Goal: Information Seeking & Learning: Learn about a topic

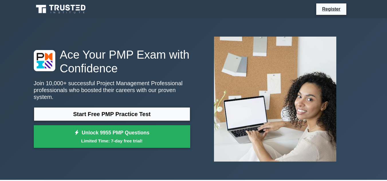
click at [128, 108] on link "Start Free PMP Practice Test" at bounding box center [112, 114] width 156 height 14
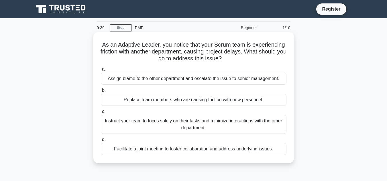
click at [149, 150] on div "Facilitate a joint meeting to foster collaboration and address underlying issue…" at bounding box center [193, 149] width 185 height 12
click at [101, 142] on input "d. Facilitate a joint meeting to foster collaboration and address underlying is…" at bounding box center [101, 140] width 0 height 4
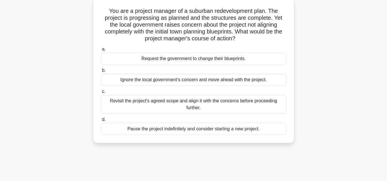
scroll to position [34, 0]
click at [239, 109] on div "Revisit the project's agreed scope and align it with the concerns before procee…" at bounding box center [193, 103] width 185 height 19
click at [101, 93] on input "c. Revisit the project's agreed scope and align it with the concerns before pro…" at bounding box center [101, 91] width 0 height 4
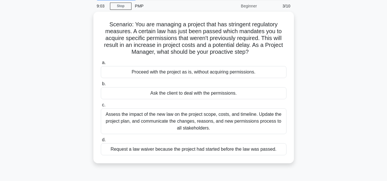
scroll to position [23, 0]
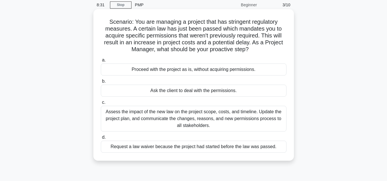
click at [277, 117] on div "Assess the impact of the new law on the project scope, costs, and timeline. Upd…" at bounding box center [193, 119] width 185 height 26
click at [101, 104] on input "c. Assess the impact of the new law on the project scope, costs, and timeline. …" at bounding box center [101, 103] width 0 height 4
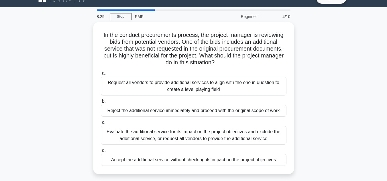
scroll to position [11, 0]
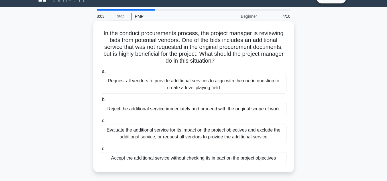
click at [264, 131] on div "Evaluate the additional service for its impact on the project objectives and ex…" at bounding box center [193, 133] width 185 height 19
click at [101, 123] on input "c. Evaluate the additional service for its impact on the project objectives and…" at bounding box center [101, 121] width 0 height 4
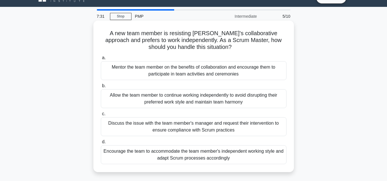
click at [230, 77] on div "Mentor the team member on the benefits of collaboration and encourage them to p…" at bounding box center [193, 70] width 185 height 19
click at [101, 60] on input "a. Mentor the team member on the benefits of collaboration and encourage them t…" at bounding box center [101, 58] width 0 height 4
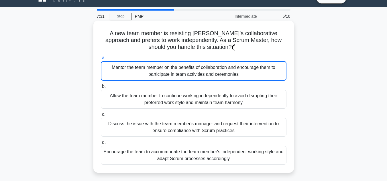
scroll to position [0, 0]
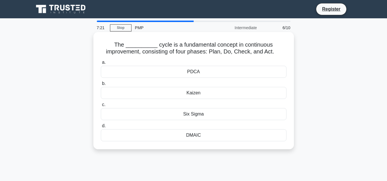
click at [194, 68] on div "PDCA" at bounding box center [193, 72] width 185 height 12
click at [101, 64] on input "a. PDCA" at bounding box center [101, 63] width 0 height 4
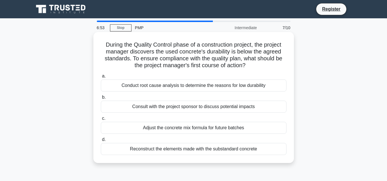
click at [209, 88] on div "Conduct root cause analysis to determine the reasons for low durability" at bounding box center [193, 86] width 185 height 12
click at [101, 78] on input "a. Conduct root cause analysis to determine the reasons for low durability" at bounding box center [101, 76] width 0 height 4
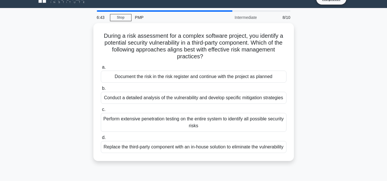
scroll to position [11, 0]
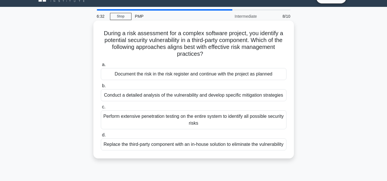
click at [159, 93] on div "Conduct a detailed analysis of the vulnerability and develop specific mitigatio…" at bounding box center [193, 95] width 185 height 12
click at [101, 88] on input "b. Conduct a detailed analysis of the vulnerability and develop specific mitiga…" at bounding box center [101, 86] width 0 height 4
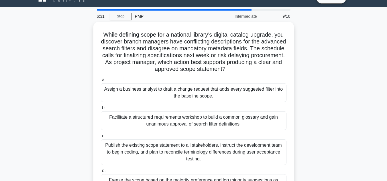
scroll to position [0, 0]
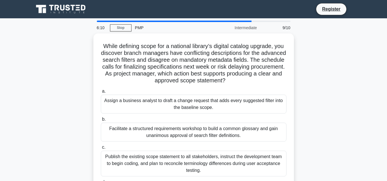
click at [320, 70] on div "While defining scope for a national library’s digital catalog upgrade, you disc…" at bounding box center [193, 126] width 326 height 186
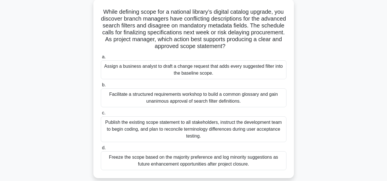
scroll to position [46, 0]
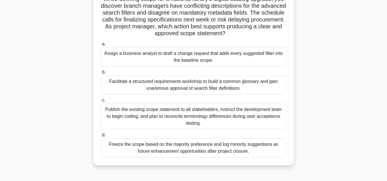
click at [273, 84] on div "Facilitate a structured requirements workshop to build a common glossary and ga…" at bounding box center [193, 85] width 185 height 19
click at [101, 74] on input "b. Facilitate a structured requirements workshop to build a common glossary and…" at bounding box center [101, 72] width 0 height 4
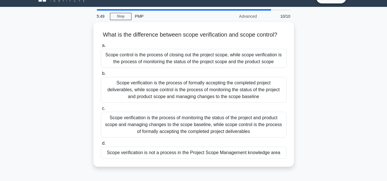
scroll to position [23, 0]
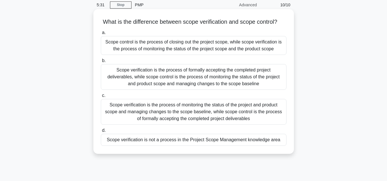
click at [192, 125] on div "Scope verification is the process of monitoring the status of the project and p…" at bounding box center [193, 112] width 185 height 26
click at [101, 98] on input "c. Scope verification is the process of monitoring the status of the project an…" at bounding box center [101, 96] width 0 height 4
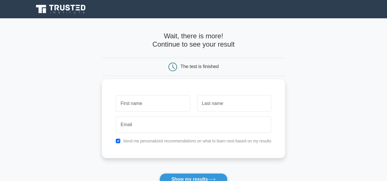
type input "Sumit"
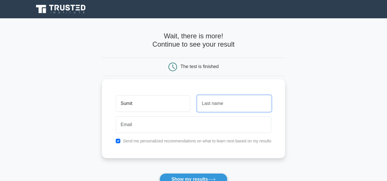
click at [234, 97] on input "text" at bounding box center [234, 103] width 74 height 17
type input "[PERSON_NAME]"
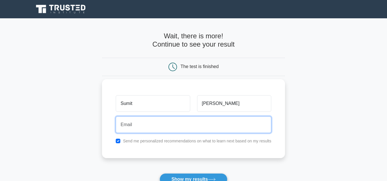
click at [223, 128] on input "email" at bounding box center [193, 124] width 155 height 17
type input "sumit.gandhi85@gmail.com"
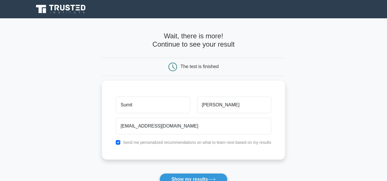
click at [281, 169] on form "Wait, there is more! Continue to see your result The test is finished Sumit Gan…" at bounding box center [193, 121] width 183 height 179
click at [199, 174] on button "Show my results" at bounding box center [193, 179] width 68 height 12
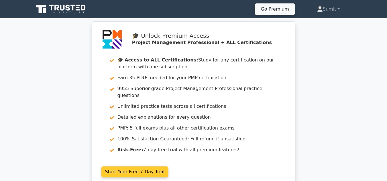
click at [131, 167] on link "Start Your Free 7-Day Trial" at bounding box center [134, 172] width 67 height 11
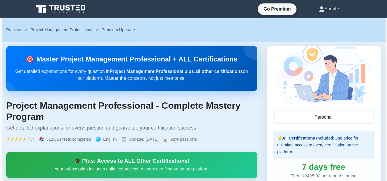
click at [326, 10] on link "Sumit" at bounding box center [329, 8] width 48 height 11
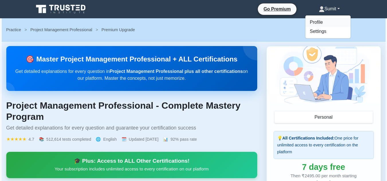
click at [321, 20] on link "Profile" at bounding box center [327, 22] width 45 height 9
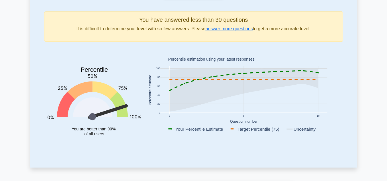
scroll to position [92, 0]
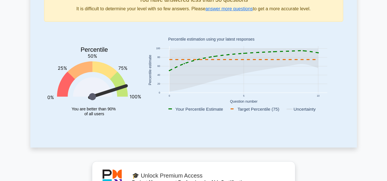
click at [100, 110] on tspan "You are better than 90%" at bounding box center [94, 109] width 44 height 5
click at [129, 125] on icon "Percentile You are better than 90% of all users" at bounding box center [94, 76] width 93 height 101
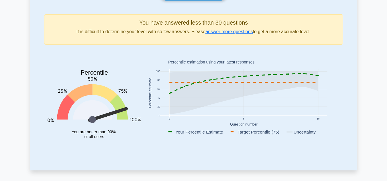
scroll to position [57, 0]
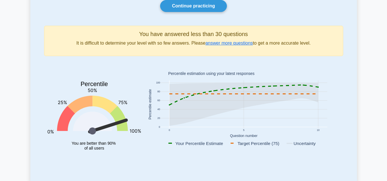
click at [219, 47] on p "It is difficult to determine your level with so few answers. Please answer more…" at bounding box center [193, 43] width 289 height 7
click at [220, 45] on link "answer more questions" at bounding box center [228, 43] width 47 height 5
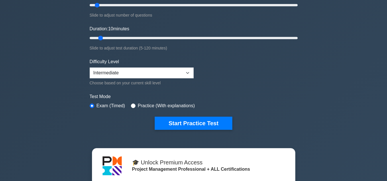
scroll to position [92, 0]
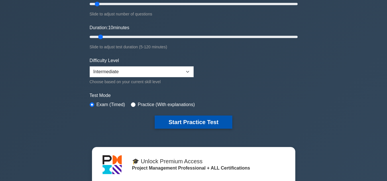
click at [226, 128] on button "Start Practice Test" at bounding box center [193, 122] width 77 height 13
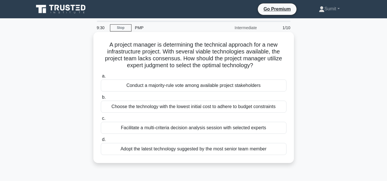
click at [198, 128] on div "Facilitate a multi-criteria decision analysis session with selected experts" at bounding box center [193, 128] width 185 height 12
click at [101, 120] on input "c. Facilitate a multi-criteria decision analysis session with selected experts" at bounding box center [101, 119] width 0 height 4
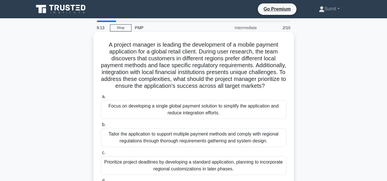
click at [228, 90] on h5 "A project manager is leading the development of a mobile payment application fo…" at bounding box center [193, 65] width 187 height 49
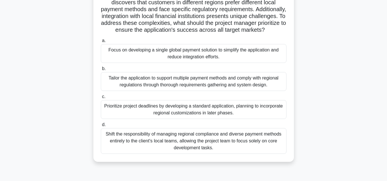
scroll to position [57, 0]
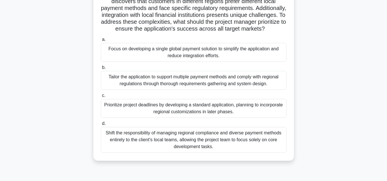
click at [161, 90] on div "Tailor the application to support multiple payment methods and comply with regi…" at bounding box center [193, 80] width 185 height 19
click at [101, 70] on input "b. Tailor the application to support multiple payment methods and comply with r…" at bounding box center [101, 68] width 0 height 4
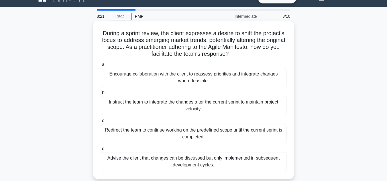
scroll to position [23, 0]
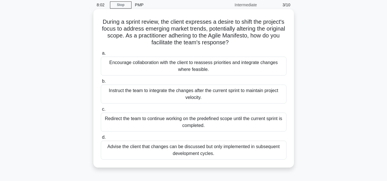
click at [178, 65] on div "Encourage collaboration with the client to reassess priorities and integrate ch…" at bounding box center [193, 66] width 185 height 19
click at [101, 55] on input "a. Encourage collaboration with the client to reassess priorities and integrate…" at bounding box center [101, 54] width 0 height 4
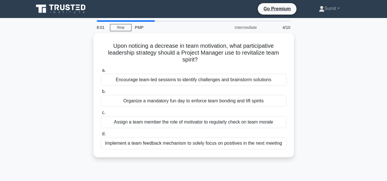
scroll to position [0, 0]
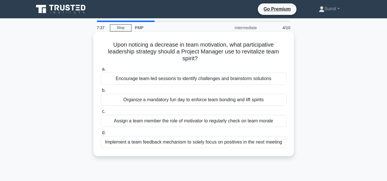
click at [190, 100] on div "Organize a mandatory fun day to enforce team bonding and lift spirits" at bounding box center [193, 100] width 185 height 12
click at [101, 92] on input "b. Organize a mandatory fun day to enforce team bonding and lift spirits" at bounding box center [101, 91] width 0 height 4
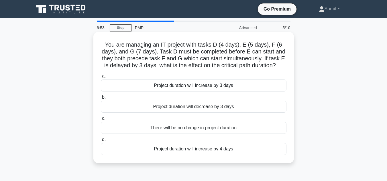
click at [211, 108] on div "Project duration will decrease by 3 days" at bounding box center [193, 107] width 185 height 12
click at [101, 99] on input "b. Project duration will decrease by 3 days" at bounding box center [101, 98] width 0 height 4
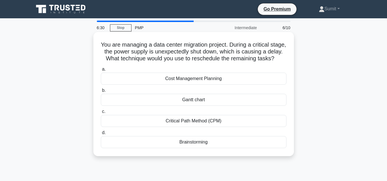
click at [179, 127] on div "Critical Path Method (CPM)" at bounding box center [193, 121] width 185 height 12
click at [101, 114] on input "c. Critical Path Method (CPM)" at bounding box center [101, 112] width 0 height 4
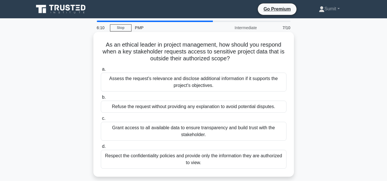
click at [151, 157] on div "Respect the confidentiality policies and provide only the information they are …" at bounding box center [193, 159] width 185 height 19
click at [101, 149] on input "d. Respect the confidentiality policies and provide only the information they a…" at bounding box center [101, 147] width 0 height 4
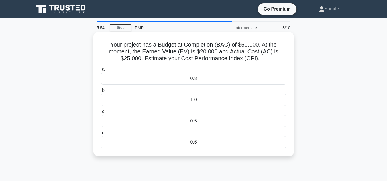
click at [201, 74] on div "0.8" at bounding box center [193, 79] width 185 height 12
click at [101, 71] on input "a. 0.8" at bounding box center [101, 70] width 0 height 4
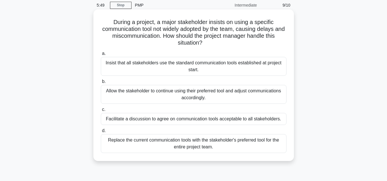
scroll to position [23, 0]
click at [157, 24] on h5 "During a project, a major stakeholder insists on using a specific communication…" at bounding box center [193, 32] width 187 height 28
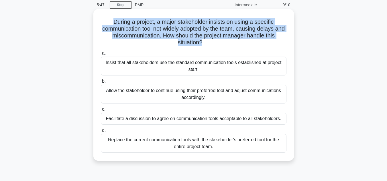
click at [157, 24] on h5 "During a project, a major stakeholder insists on using a specific communication…" at bounding box center [193, 32] width 187 height 28
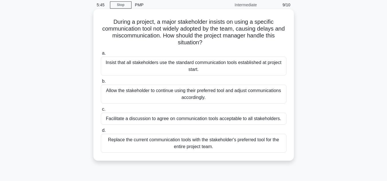
click at [150, 33] on h5 "During a project, a major stakeholder insists on using a specific communication…" at bounding box center [193, 32] width 187 height 28
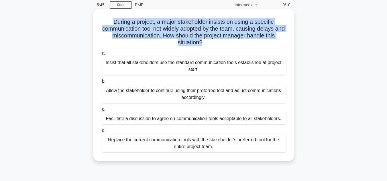
click at [150, 33] on h5 "During a project, a major stakeholder insists on using a specific communication…" at bounding box center [193, 32] width 187 height 28
click at [149, 42] on h5 "During a project, a major stakeholder insists on using a specific communication…" at bounding box center [193, 32] width 187 height 28
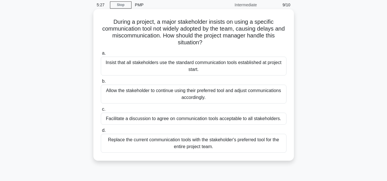
click at [186, 117] on div "Facilitate a discussion to agree on communication tools acceptable to all stake…" at bounding box center [193, 119] width 185 height 12
click at [101, 111] on input "c. Facilitate a discussion to agree on communication tools acceptable to all st…" at bounding box center [101, 110] width 0 height 4
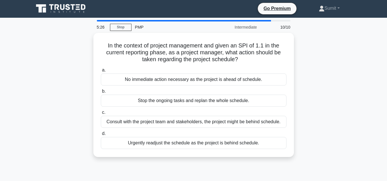
scroll to position [0, 0]
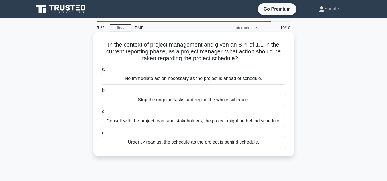
click at [151, 45] on h5 "In the context of project management and given an SPI of 1.1 in the current rep…" at bounding box center [193, 51] width 187 height 21
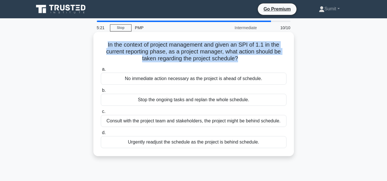
click at [151, 45] on h5 "In the context of project management and given an SPI of 1.1 in the current rep…" at bounding box center [193, 51] width 187 height 21
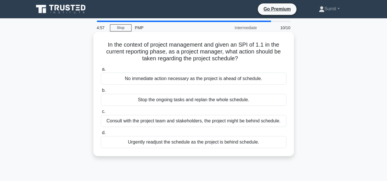
click at [182, 120] on div "Consult with the project team and stakeholders, the project might be behind sch…" at bounding box center [193, 121] width 185 height 12
click at [101, 114] on input "c. Consult with the project team and stakeholders, the project might be behind …" at bounding box center [101, 112] width 0 height 4
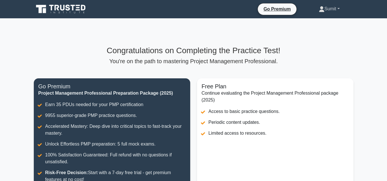
click at [328, 13] on link "Sumit" at bounding box center [329, 8] width 48 height 11
click at [321, 24] on link "Profile" at bounding box center [327, 22] width 45 height 9
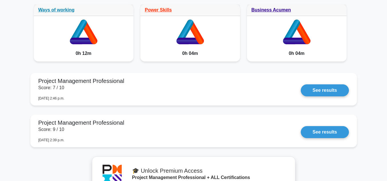
scroll to position [538, 0]
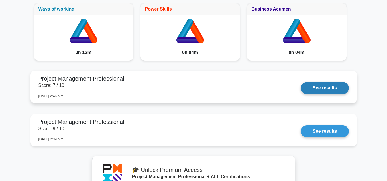
click at [159, 104] on div "Your history Certificate of PDUs Ways of working 0h 12m Power Skills" at bounding box center [193, 69] width 326 height 164
click at [311, 86] on link "See results" at bounding box center [324, 88] width 48 height 12
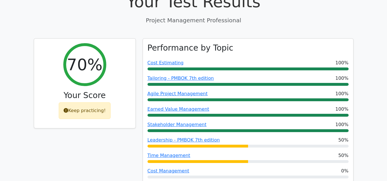
scroll to position [218, 0]
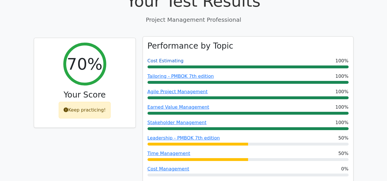
click at [169, 58] on link "Cost Estimating" at bounding box center [165, 60] width 36 height 5
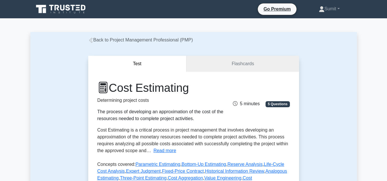
click at [179, 117] on div "The process of developing an approximation of the cost of the resources needed …" at bounding box center [160, 115] width 126 height 14
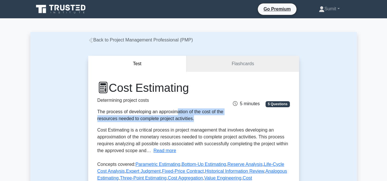
click at [179, 117] on div "The process of developing an approximation of the cost of the resources needed …" at bounding box center [160, 115] width 126 height 14
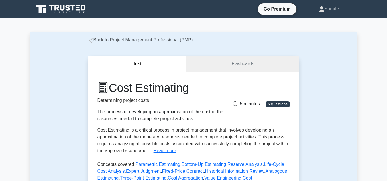
click at [179, 117] on div "The process of developing an approximation of the cost of the resources needed …" at bounding box center [160, 115] width 126 height 14
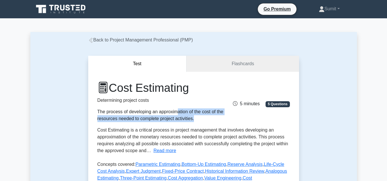
click at [179, 117] on div "The process of developing an approximation of the cost of the resources needed …" at bounding box center [160, 115] width 126 height 14
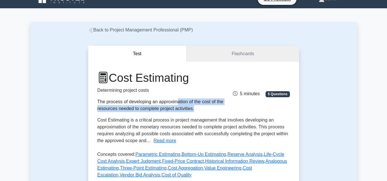
scroll to position [11, 0]
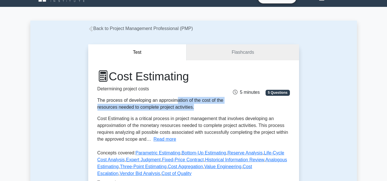
click at [174, 107] on div "The process of developing an approximation of the cost of the resources needed …" at bounding box center [160, 104] width 126 height 14
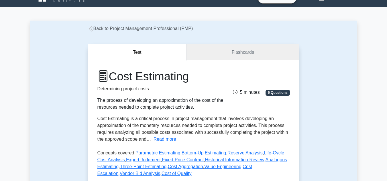
click at [174, 107] on div "The process of developing an approximation of the cost of the resources needed …" at bounding box center [160, 104] width 126 height 14
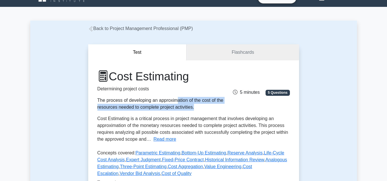
click at [174, 107] on div "The process of developing an approximation of the cost of the resources needed …" at bounding box center [160, 104] width 126 height 14
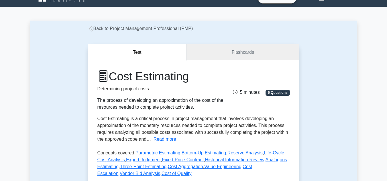
click at [174, 107] on div "The process of developing an approximation of the cost of the resources needed …" at bounding box center [160, 104] width 126 height 14
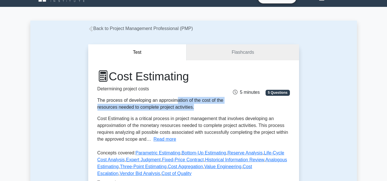
click at [174, 107] on div "The process of developing an approximation of the cost of the resources needed …" at bounding box center [160, 104] width 126 height 14
click at [189, 109] on div "The process of developing an approximation of the cost of the resources needed …" at bounding box center [160, 104] width 126 height 14
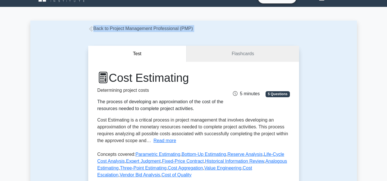
drag, startPoint x: 92, startPoint y: 33, endPoint x: 91, endPoint y: 30, distance: 3.3
click at [91, 30] on icon at bounding box center [90, 28] width 3 height 5
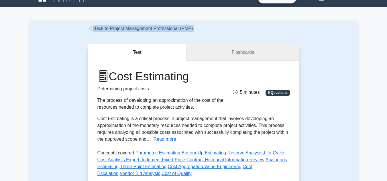
click at [246, 52] on link "Flashcards" at bounding box center [242, 52] width 112 height 16
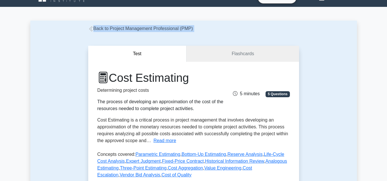
click at [91, 29] on icon at bounding box center [90, 28] width 3 height 5
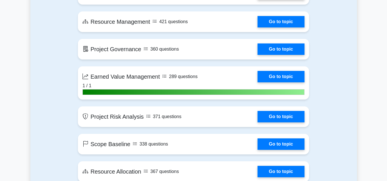
scroll to position [996, 0]
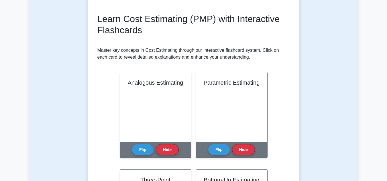
scroll to position [80, 0]
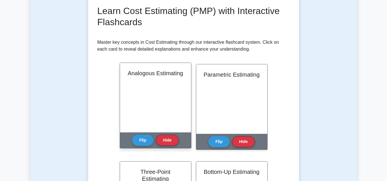
click at [159, 85] on div "Analogous Estimating" at bounding box center [155, 98] width 71 height 70
click at [142, 139] on button "Flip" at bounding box center [142, 140] width 21 height 11
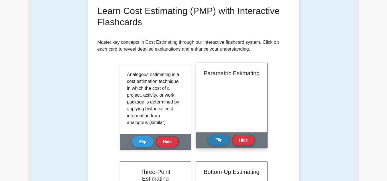
click at [221, 144] on button "Flip" at bounding box center [218, 140] width 21 height 11
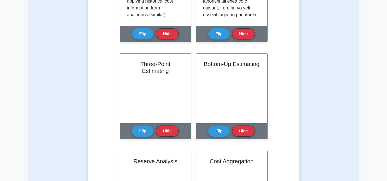
scroll to position [195, 0]
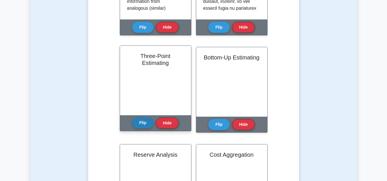
click at [140, 124] on button "Flip" at bounding box center [142, 122] width 21 height 11
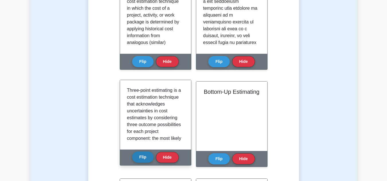
scroll to position [172, 0]
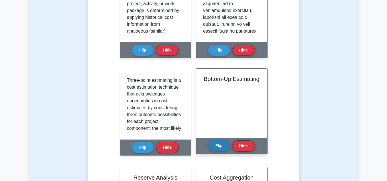
click at [221, 150] on button "Flip" at bounding box center [218, 145] width 21 height 11
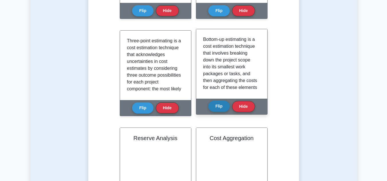
scroll to position [263, 0]
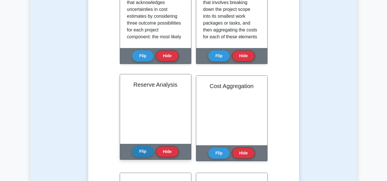
click at [141, 150] on button "Flip" at bounding box center [142, 151] width 21 height 11
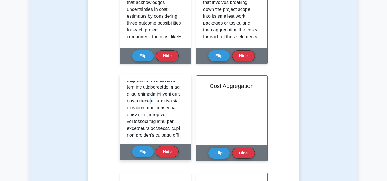
scroll to position [11, 0]
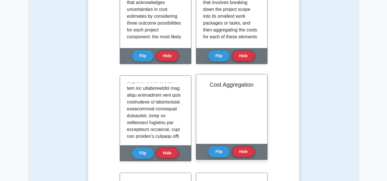
click at [199, 136] on div "Cost Aggregation" at bounding box center [231, 109] width 71 height 70
click at [214, 153] on button "Flip" at bounding box center [218, 151] width 21 height 11
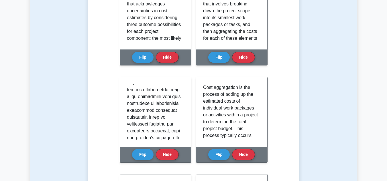
click at [353, 175] on div "Test Flashcards Learn Cost Estimating (PMP) with Interactive Flashcards Master …" at bounding box center [193, 183] width 326 height 806
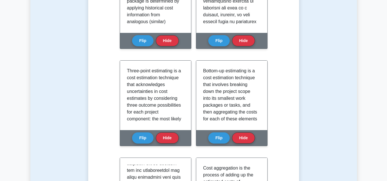
scroll to position [172, 0]
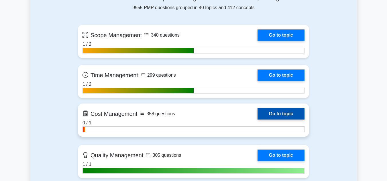
scroll to position [429, 0]
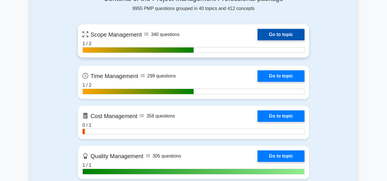
click at [294, 39] on link "Go to topic" at bounding box center [280, 34] width 47 height 11
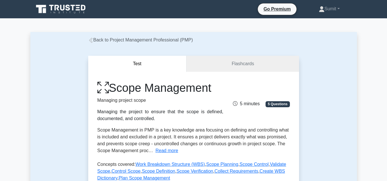
click at [151, 114] on div "Managing the project to ensure that the scope is defined, documented, and contr…" at bounding box center [160, 115] width 126 height 14
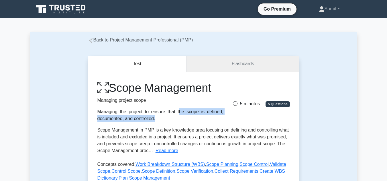
click at [151, 114] on div "Managing the project to ensure that the scope is defined, documented, and contr…" at bounding box center [160, 115] width 126 height 14
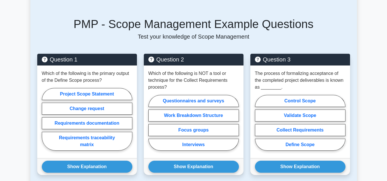
scroll to position [252, 0]
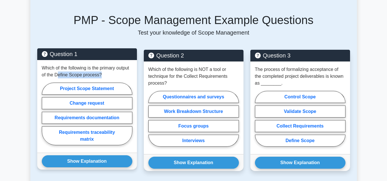
drag, startPoint x: 100, startPoint y: 76, endPoint x: 58, endPoint y: 76, distance: 42.1
click at [58, 76] on p "Which of the following is the primary output of the Define Scope process?" at bounding box center [87, 72] width 90 height 14
click at [79, 119] on label "Requirements documentation" at bounding box center [87, 118] width 90 height 12
click at [46, 118] on input "Requirements documentation" at bounding box center [44, 116] width 4 height 4
radio input "true"
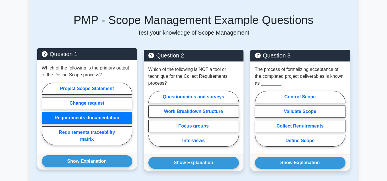
click at [102, 169] on div "Show Explanation Correct Answer: Project Scope Statement" at bounding box center [87, 161] width 100 height 17
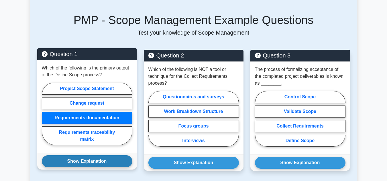
click at [112, 159] on button "Show Explanation" at bounding box center [87, 161] width 90 height 12
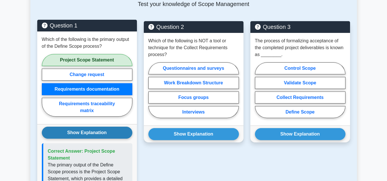
scroll to position [298, 0]
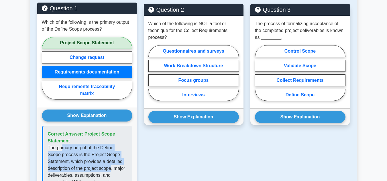
drag, startPoint x: 63, startPoint y: 147, endPoint x: 111, endPoint y: 171, distance: 53.2
click at [111, 171] on p "The primary output of the Define Scope process is the Project Scope Statement, …" at bounding box center [88, 183] width 80 height 76
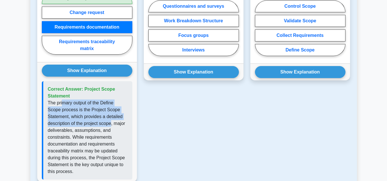
scroll to position [343, 0]
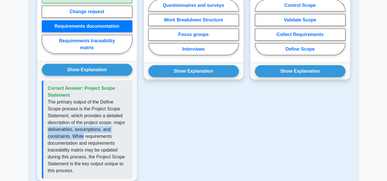
drag, startPoint x: 83, startPoint y: 136, endPoint x: 126, endPoint y: 124, distance: 44.4
click at [126, 124] on p "The primary output of the Define Scope process is the Project Scope Statement, …" at bounding box center [88, 137] width 80 height 76
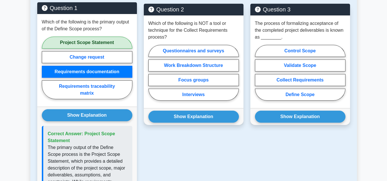
scroll to position [298, 0]
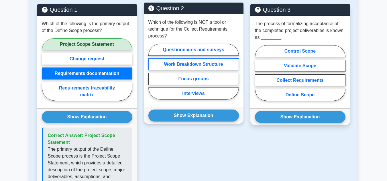
click at [177, 65] on label "Work Breakdown Structure" at bounding box center [193, 64] width 90 height 12
click at [152, 72] on input "Work Breakdown Structure" at bounding box center [150, 74] width 4 height 4
radio input "true"
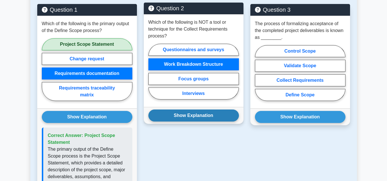
click at [183, 113] on button "Show Explanation" at bounding box center [193, 116] width 90 height 12
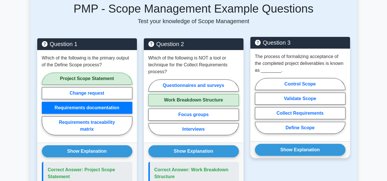
scroll to position [275, 0]
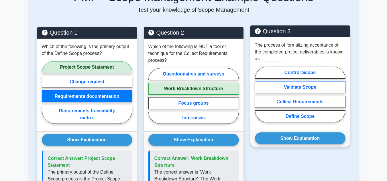
click at [299, 88] on label "Validate Scope" at bounding box center [300, 87] width 90 height 12
click at [258, 94] on input "Validate Scope" at bounding box center [257, 96] width 4 height 4
radio input "true"
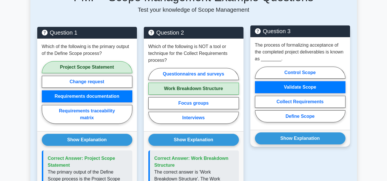
click at [302, 130] on div "Show Explanation Correct Answer: Validate Scope" at bounding box center [300, 138] width 100 height 17
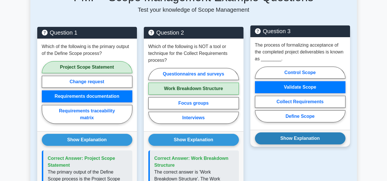
click at [302, 134] on button "Show Explanation" at bounding box center [300, 139] width 90 height 12
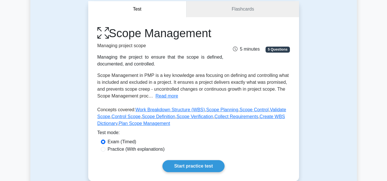
scroll to position [57, 0]
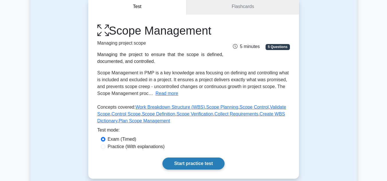
click at [191, 165] on link "Start practice test" at bounding box center [193, 164] width 62 height 12
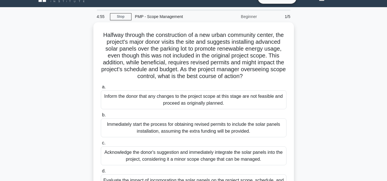
scroll to position [23, 0]
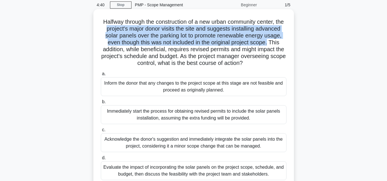
drag, startPoint x: 123, startPoint y: 30, endPoint x: 124, endPoint y: 51, distance: 20.9
click at [124, 51] on h5 "Halfway through the construction of a new urban community center, the project's…" at bounding box center [193, 42] width 187 height 49
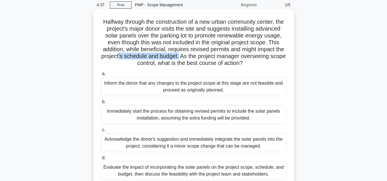
drag, startPoint x: 175, startPoint y: 56, endPoint x: 237, endPoint y: 55, distance: 62.1
click at [237, 55] on h5 "Halfway through the construction of a new urban community center, the project's…" at bounding box center [193, 42] width 187 height 49
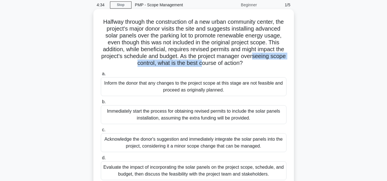
drag, startPoint x: 139, startPoint y: 63, endPoint x: 243, endPoint y: 65, distance: 103.6
click at [243, 65] on h5 "Halfway through the construction of a new urban community center, the project's…" at bounding box center [193, 42] width 187 height 49
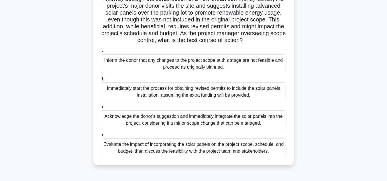
scroll to position [57, 0]
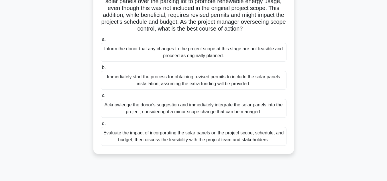
click at [178, 143] on div "Evaluate the impact of incorporating the solar panels on the project scope, sch…" at bounding box center [193, 136] width 185 height 19
click at [101, 126] on input "d. Evaluate the impact of incorporating the solar panels on the project scope, …" at bounding box center [101, 124] width 0 height 4
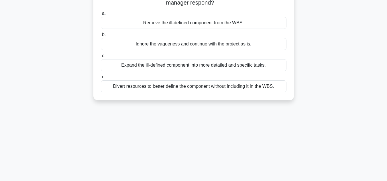
scroll to position [0, 0]
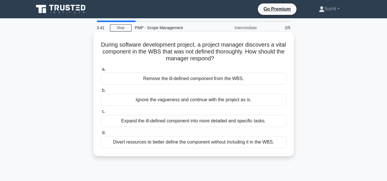
click at [177, 58] on h5 "During software development project, a project manager discovers a vital compon…" at bounding box center [193, 51] width 187 height 21
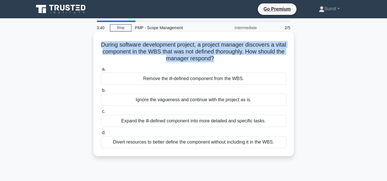
click at [177, 58] on h5 "During software development project, a project manager discovers a vital compon…" at bounding box center [193, 51] width 187 height 21
click at [177, 60] on h5 "During software development project, a project manager discovers a vital compon…" at bounding box center [193, 51] width 187 height 21
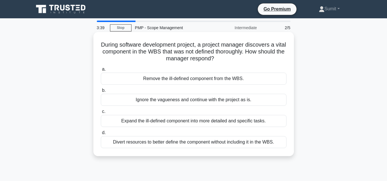
click at [177, 60] on h5 "During software development project, a project manager discovers a vital compon…" at bounding box center [193, 51] width 187 height 21
click at [169, 126] on div "Expand the ill-defined component into more detailed and specific tasks." at bounding box center [193, 121] width 185 height 12
click at [101, 114] on input "c. Expand the ill-defined component into more detailed and specific tasks." at bounding box center [101, 112] width 0 height 4
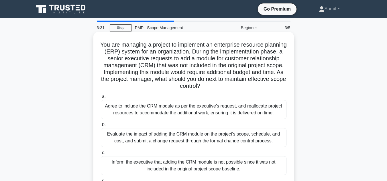
click at [173, 45] on h5 "You are managing a project to implement an enterprise resource planning (ERP) s…" at bounding box center [193, 65] width 187 height 49
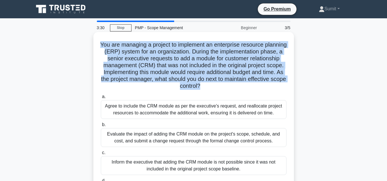
click at [173, 45] on h5 "You are managing a project to implement an enterprise resource planning (ERP) s…" at bounding box center [193, 65] width 187 height 49
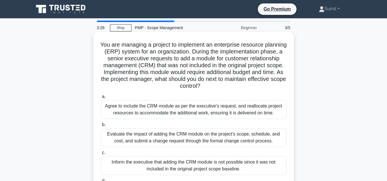
click at [136, 75] on h5 "You are managing a project to implement an enterprise resource planning (ERP) s…" at bounding box center [193, 65] width 187 height 49
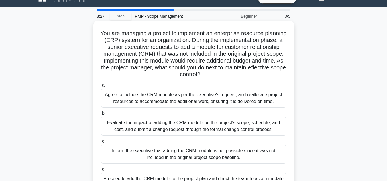
scroll to position [23, 0]
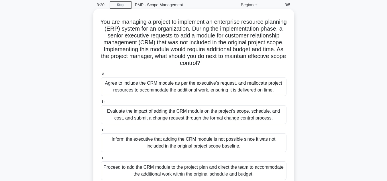
click at [136, 45] on h5 "You are managing a project to implement an enterprise resource planning (ERP) s…" at bounding box center [193, 42] width 187 height 49
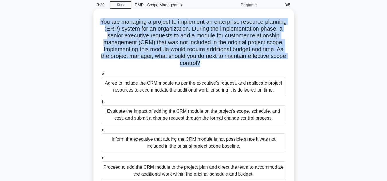
click at [136, 45] on h5 "You are managing a project to implement an enterprise resource planning (ERP) s…" at bounding box center [193, 42] width 187 height 49
click at [128, 58] on h5 "You are managing a project to implement an enterprise resource planning (ERP) s…" at bounding box center [193, 42] width 187 height 49
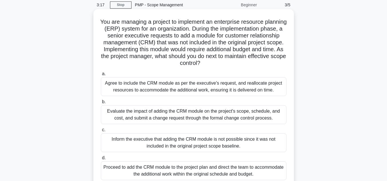
click at [128, 58] on h5 "You are managing a project to implement an enterprise resource planning (ERP) s…" at bounding box center [193, 42] width 187 height 49
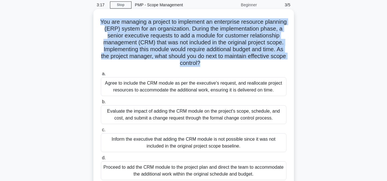
click at [128, 58] on h5 "You are managing a project to implement an enterprise resource planning (ERP) s…" at bounding box center [193, 42] width 187 height 49
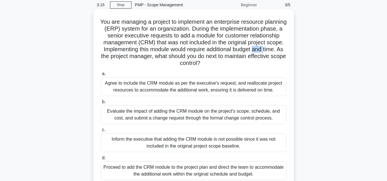
click at [128, 58] on h5 "You are managing a project to implement an enterprise resource planning (ERP) s…" at bounding box center [193, 42] width 187 height 49
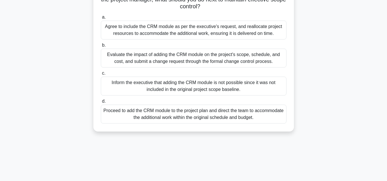
scroll to position [80, 0]
click at [153, 60] on div "Evaluate the impact of adding the CRM module on the project's scope, schedule, …" at bounding box center [193, 57] width 185 height 19
click at [101, 47] on input "b. Evaluate the impact of adding the CRM module on the project's scope, schedul…" at bounding box center [101, 45] width 0 height 4
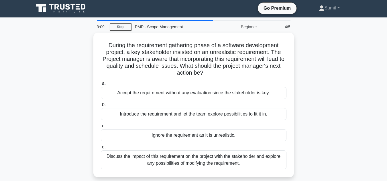
scroll to position [0, 0]
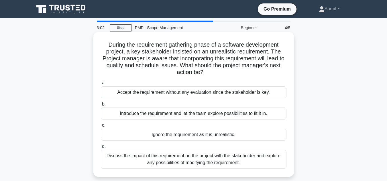
click at [149, 74] on h5 "During the requirement gathering phase of a software development project, a key…" at bounding box center [193, 58] width 187 height 35
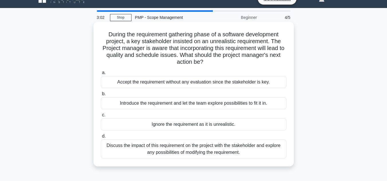
scroll to position [11, 0]
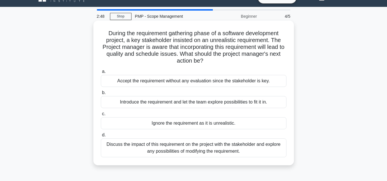
click at [153, 148] on div "Discuss the impact of this requirement on the project with the stakeholder and …" at bounding box center [193, 148] width 185 height 19
click at [101, 137] on input "d. Discuss the impact of this requirement on the project with the stakeholder a…" at bounding box center [101, 135] width 0 height 4
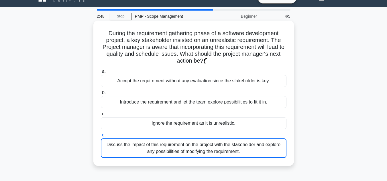
scroll to position [0, 0]
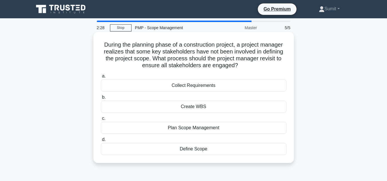
click at [211, 88] on div "Collect Requirements" at bounding box center [193, 86] width 185 height 12
click at [101, 78] on input "a. Collect Requirements" at bounding box center [101, 76] width 0 height 4
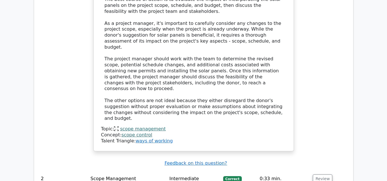
scroll to position [698, 0]
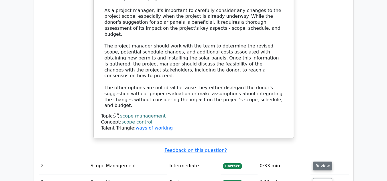
click at [318, 162] on button "Review" at bounding box center [322, 166] width 19 height 9
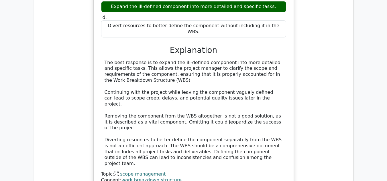
scroll to position [984, 0]
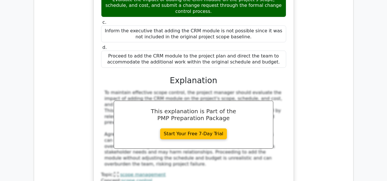
scroll to position [1294, 0]
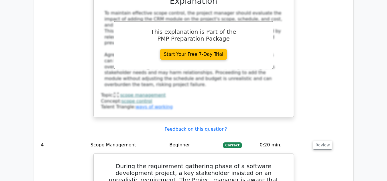
scroll to position [1374, 0]
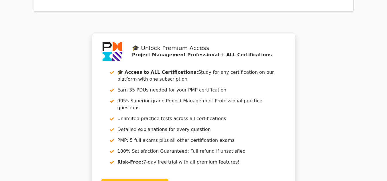
scroll to position [2089, 0]
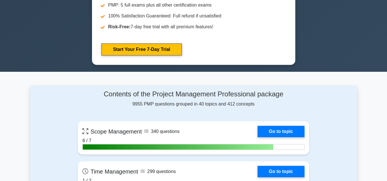
scroll to position [389, 0]
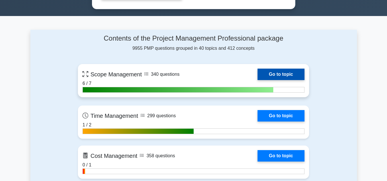
click at [281, 75] on link "Go to topic" at bounding box center [280, 74] width 47 height 11
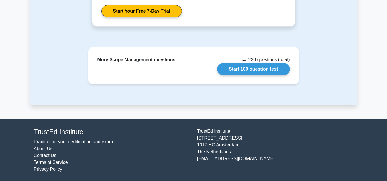
scroll to position [578, 0]
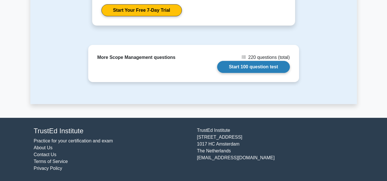
click at [239, 70] on link "Start 100 question test" at bounding box center [253, 67] width 73 height 12
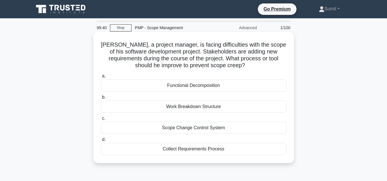
click at [212, 132] on div "Scope Change Control System" at bounding box center [193, 128] width 185 height 12
click at [101, 120] on input "c. Scope Change Control System" at bounding box center [101, 119] width 0 height 4
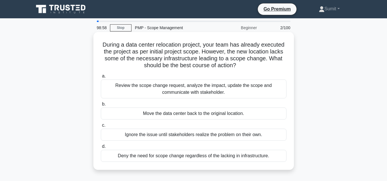
click at [212, 93] on div "Review the scope change request, analyze the impact, update the scope and commu…" at bounding box center [193, 89] width 185 height 19
click at [101, 78] on input "a. Review the scope change request, analyze the impact, update the scope and co…" at bounding box center [101, 76] width 0 height 4
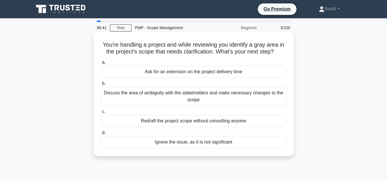
click at [224, 101] on div "Discuss the area of ambiguity with the stakeholders and make necessary changes …" at bounding box center [193, 96] width 185 height 19
click at [101, 86] on input "b. Discuss the area of ambiguity with the stakeholders and make necessary chang…" at bounding box center [101, 84] width 0 height 4
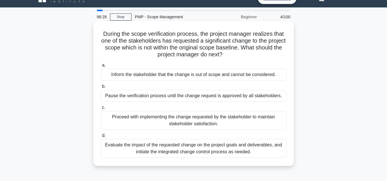
scroll to position [11, 0]
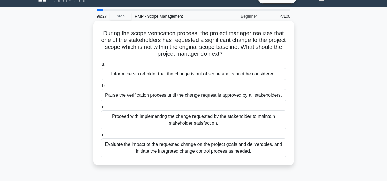
click at [189, 150] on div "Evaluate the impact of the requested change on the project goals and deliverabl…" at bounding box center [193, 148] width 185 height 19
click at [101, 137] on input "d. Evaluate the impact of the requested change on the project goals and deliver…" at bounding box center [101, 135] width 0 height 4
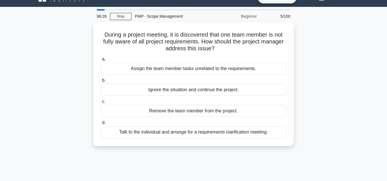
scroll to position [0, 0]
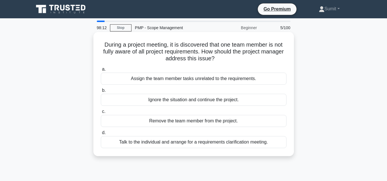
click at [192, 145] on div "Talk to the individual and arrange for a requirements clarification meeting." at bounding box center [193, 142] width 185 height 12
click at [101, 135] on input "d. Talk to the individual and arrange for a requirements clarification meeting." at bounding box center [101, 133] width 0 height 4
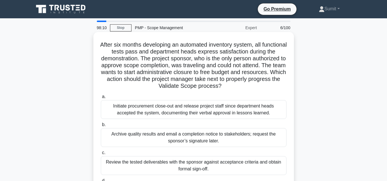
click at [223, 62] on h5 "After six months developing an automated inventory system, all functional tests…" at bounding box center [193, 65] width 187 height 49
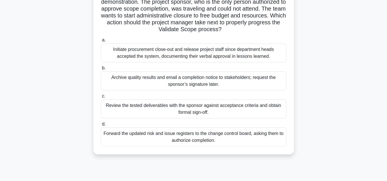
scroll to position [57, 0]
click at [157, 144] on div "Forward the updated risk and issue registers to the change control board, askin…" at bounding box center [193, 136] width 185 height 19
click at [101, 126] on input "d. Forward the updated risk and issue registers to the change control board, as…" at bounding box center [101, 124] width 0 height 4
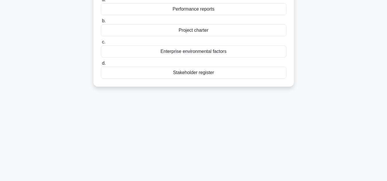
scroll to position [0, 0]
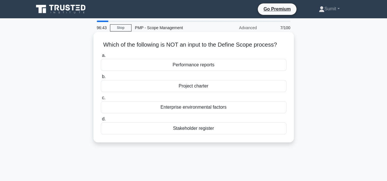
click at [190, 61] on div "Performance reports" at bounding box center [193, 65] width 185 height 12
click at [101, 58] on input "a. Performance reports" at bounding box center [101, 56] width 0 height 4
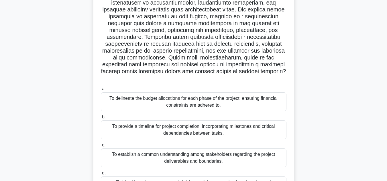
scroll to position [69, 0]
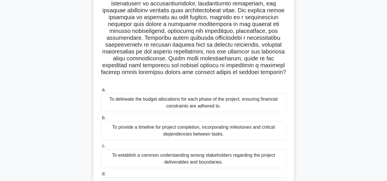
click at [180, 156] on div "To establish a common understanding among stakeholders regarding the project de…" at bounding box center [193, 158] width 185 height 19
click at [101, 148] on input "c. To establish a common understanding among stakeholders regarding the project…" at bounding box center [101, 146] width 0 height 4
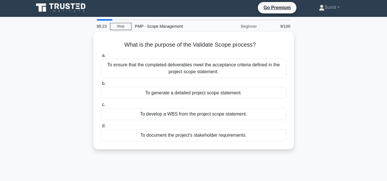
scroll to position [0, 0]
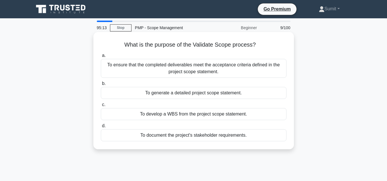
click at [188, 73] on div "To ensure that the completed deliverables meet the acceptance criteria defined …" at bounding box center [193, 68] width 185 height 19
click at [101, 58] on input "a. To ensure that the completed deliverables meet the acceptance criteria defin…" at bounding box center [101, 56] width 0 height 4
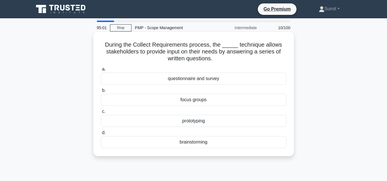
click at [199, 120] on div "prototyping" at bounding box center [193, 121] width 185 height 12
click at [101, 114] on input "c. prototyping" at bounding box center [101, 112] width 0 height 4
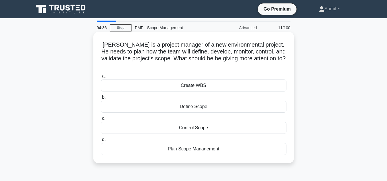
click at [205, 102] on div "Define Scope" at bounding box center [193, 107] width 185 height 12
click at [101, 99] on input "b. Define Scope" at bounding box center [101, 98] width 0 height 4
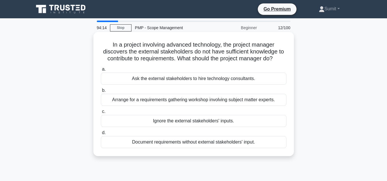
click at [201, 102] on div "Arrange for a requirements gathering workshop involving subject matter experts." at bounding box center [193, 100] width 185 height 12
click at [101, 92] on input "b. Arrange for a requirements gathering workshop involving subject matter exper…" at bounding box center [101, 91] width 0 height 4
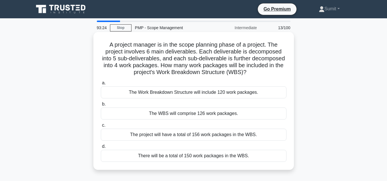
click at [223, 94] on div "The Work Breakdown Structure will include 120 work packages." at bounding box center [193, 92] width 185 height 12
click at [101, 85] on input "a. The Work Breakdown Structure will include 120 work packages." at bounding box center [101, 83] width 0 height 4
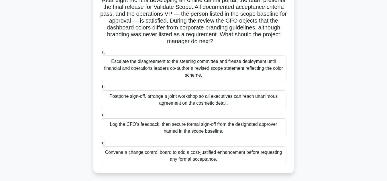
scroll to position [46, 0]
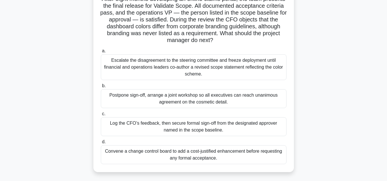
click at [238, 151] on div "Convene a change control board to add a cost-justified enhancement before reque…" at bounding box center [193, 154] width 185 height 19
click at [101, 144] on input "d. Convene a change control board to add a cost-justified enhancement before re…" at bounding box center [101, 142] width 0 height 4
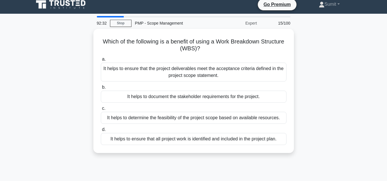
scroll to position [0, 0]
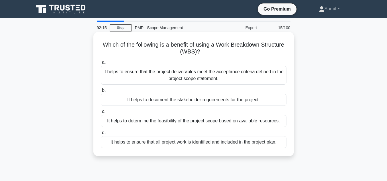
click at [210, 142] on div "It helps to ensure that all project work is identified and included in the proj…" at bounding box center [193, 142] width 185 height 12
click at [101, 135] on input "d. It helps to ensure that all project work is identified and included in the p…" at bounding box center [101, 133] width 0 height 4
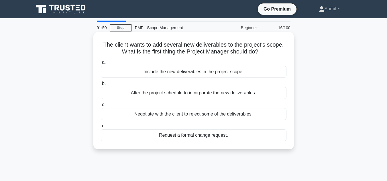
click at [184, 134] on div "Request a formal change request." at bounding box center [193, 135] width 185 height 12
click at [101, 128] on input "d. Request a formal change request." at bounding box center [101, 126] width 0 height 4
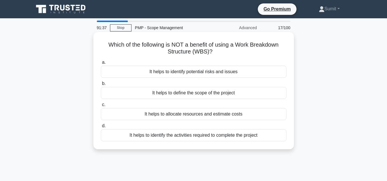
click at [177, 96] on div "It helps to define the scope of the project" at bounding box center [193, 93] width 185 height 12
click at [101, 86] on input "b. It helps to define the scope of the project" at bounding box center [101, 84] width 0 height 4
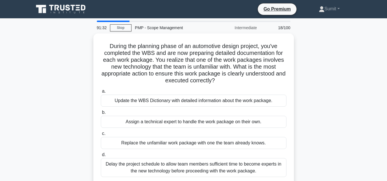
scroll to position [11, 0]
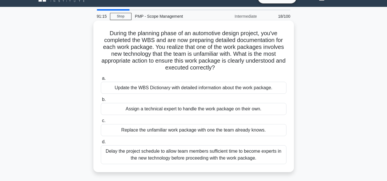
drag, startPoint x: 166, startPoint y: 48, endPoint x: 226, endPoint y: 67, distance: 62.8
click at [226, 67] on h5 "During the planning phase of an automotive design project, you've completed the…" at bounding box center [193, 51] width 187 height 42
click at [222, 67] on icon ".spinner_0XTQ{transform-origin:center;animation:spinner_y6GP .75s linear infini…" at bounding box center [218, 68] width 7 height 7
click at [218, 87] on div "Update the WBS Dictionary with detailed information about the work package." at bounding box center [193, 88] width 185 height 12
click at [101, 80] on input "a. Update the WBS Dictionary with detailed information about the work package." at bounding box center [101, 79] width 0 height 4
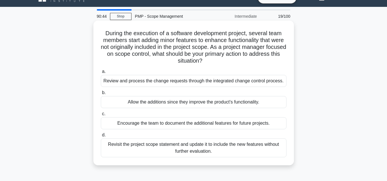
click at [192, 124] on div "Encourage the team to document the additional features for future projects." at bounding box center [193, 123] width 185 height 12
click at [101, 116] on input "c. Encourage the team to document the additional features for future projects." at bounding box center [101, 114] width 0 height 4
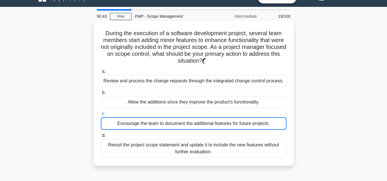
scroll to position [0, 0]
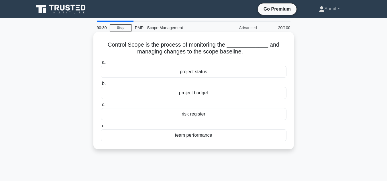
click at [201, 73] on div "project status" at bounding box center [193, 72] width 185 height 12
click at [101, 64] on input "a. project status" at bounding box center [101, 63] width 0 height 4
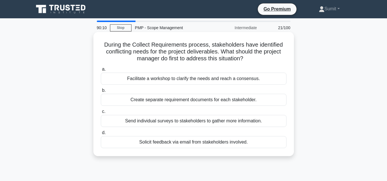
click at [200, 78] on div "Facilitate a workshop to clarify the needs and reach a consensus." at bounding box center [193, 79] width 185 height 12
click at [101, 71] on input "a. Facilitate a workshop to clarify the needs and reach a consensus." at bounding box center [101, 70] width 0 height 4
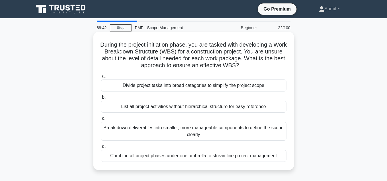
click at [202, 133] on div "Break down deliverables into smaller, more manageable components to define the …" at bounding box center [193, 131] width 185 height 19
click at [101, 120] on input "c. Break down deliverables into smaller, more manageable components to define t…" at bounding box center [101, 119] width 0 height 4
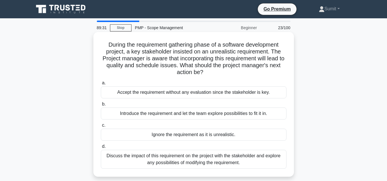
click at [208, 159] on div "Discuss the impact of this requirement on the project with the stakeholder and …" at bounding box center [193, 159] width 185 height 19
click at [101, 149] on input "d. Discuss the impact of this requirement on the project with the stakeholder a…" at bounding box center [101, 147] width 0 height 4
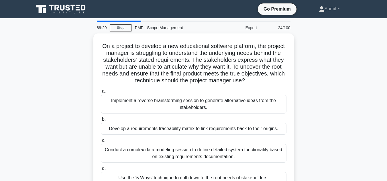
click at [332, 127] on div "On a project to develop a new educational software platform, the project manage…" at bounding box center [193, 115] width 326 height 165
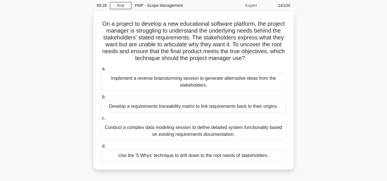
scroll to position [23, 0]
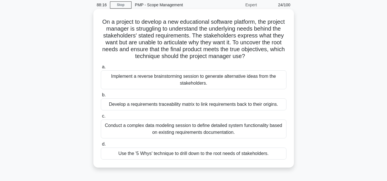
click at [191, 152] on div "Use the '5 Whys' technique to drill down to the root needs of stakeholders." at bounding box center [193, 154] width 185 height 12
click at [101, 146] on input "d. Use the '5 Whys' technique to drill down to the root needs of stakeholders." at bounding box center [101, 145] width 0 height 4
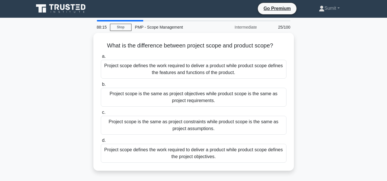
scroll to position [0, 0]
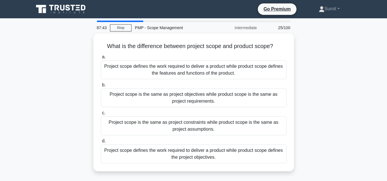
click at [191, 152] on div "Project scope defines the work required to deliver a product while product scop…" at bounding box center [193, 154] width 185 height 19
click at [101, 143] on input "d. Project scope defines the work required to deliver a product while product s…" at bounding box center [101, 141] width 0 height 4
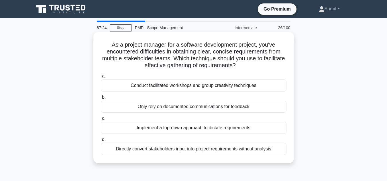
click at [170, 90] on div "Conduct facilitated workshops and group creativity techniques" at bounding box center [193, 86] width 185 height 12
click at [101, 78] on input "a. Conduct facilitated workshops and group creativity techniques" at bounding box center [101, 76] width 0 height 4
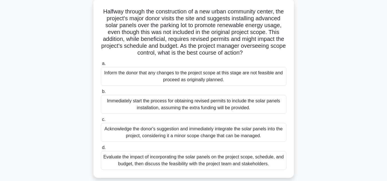
scroll to position [34, 0]
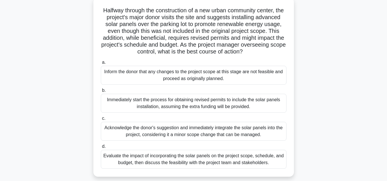
click at [213, 167] on div "Evaluate the impact of incorporating the solar panels on the project scope, sch…" at bounding box center [193, 159] width 185 height 19
click at [101, 149] on input "d. Evaluate the impact of incorporating the solar panels on the project scope, …" at bounding box center [101, 147] width 0 height 4
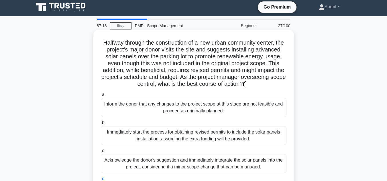
scroll to position [0, 0]
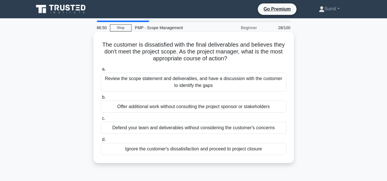
click at [174, 88] on div "Review the scope statement and deliverables, and have a discussion with the cus…" at bounding box center [193, 82] width 185 height 19
click at [101, 71] on input "a. Review the scope statement and deliverables, and have a discussion with the …" at bounding box center [101, 70] width 0 height 4
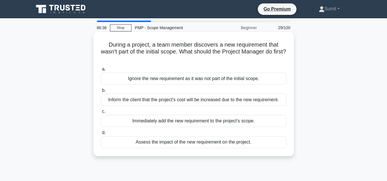
click at [179, 143] on div "Assess the impact of the new requirement on the project." at bounding box center [193, 142] width 185 height 12
click at [101, 135] on input "d. Assess the impact of the new requirement on the project." at bounding box center [101, 133] width 0 height 4
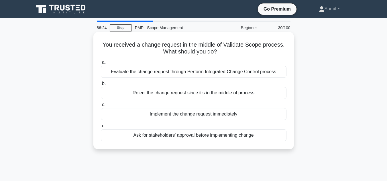
click at [199, 75] on div "Evaluate the change request through Perform Integrated Change Control process" at bounding box center [193, 72] width 185 height 12
click at [101, 64] on input "a. Evaluate the change request through Perform Integrated Change Control process" at bounding box center [101, 63] width 0 height 4
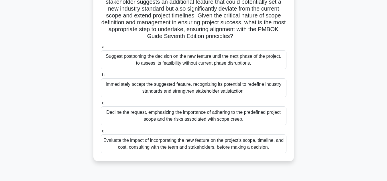
scroll to position [92, 0]
click at [205, 145] on div "Evaluate the impact of incorporating the new feature on the project's scope, ti…" at bounding box center [193, 143] width 185 height 19
click at [101, 133] on input "d. Evaluate the impact of incorporating the new feature on the project's scope,…" at bounding box center [101, 131] width 0 height 4
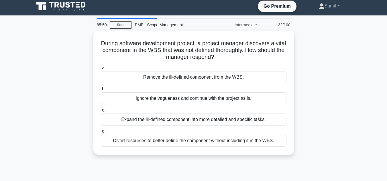
scroll to position [0, 0]
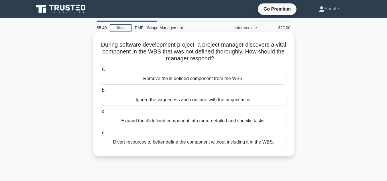
click at [219, 126] on div "Expand the ill-defined component into more detailed and specific tasks." at bounding box center [193, 121] width 185 height 12
click at [101, 114] on input "c. Expand the ill-defined component into more detailed and specific tasks." at bounding box center [101, 112] width 0 height 4
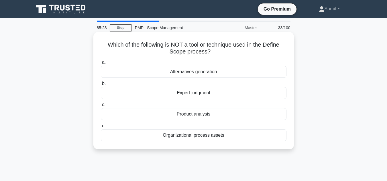
click at [205, 118] on div "Product analysis" at bounding box center [193, 114] width 185 height 12
click at [101, 107] on input "c. Product analysis" at bounding box center [101, 105] width 0 height 4
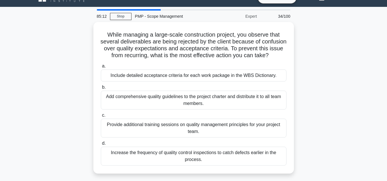
scroll to position [23, 0]
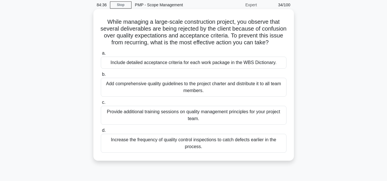
click at [155, 125] on div "Provide additional training sessions on quality management principles for your …" at bounding box center [193, 115] width 185 height 19
click at [101, 104] on input "c. Provide additional training sessions on quality management principles for yo…" at bounding box center [101, 103] width 0 height 4
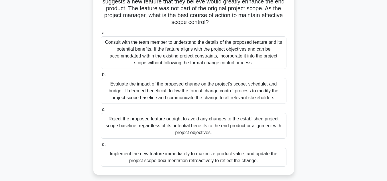
scroll to position [57, 0]
click at [166, 91] on div "Evaluate the impact of the proposed change on the project's scope, schedule, an…" at bounding box center [193, 91] width 185 height 26
click at [101, 76] on input "b. Evaluate the impact of the proposed change on the project's scope, schedule,…" at bounding box center [101, 75] width 0 height 4
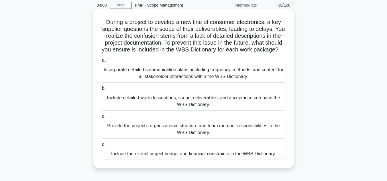
scroll to position [23, 0]
click at [179, 110] on div "Include detailed work descriptions, scope, deliverables, and acceptance criteri…" at bounding box center [193, 101] width 185 height 19
click at [101, 90] on input "b. Include detailed work descriptions, scope, deliverables, and acceptance crit…" at bounding box center [101, 88] width 0 height 4
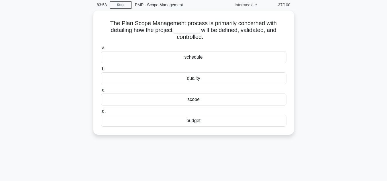
scroll to position [0, 0]
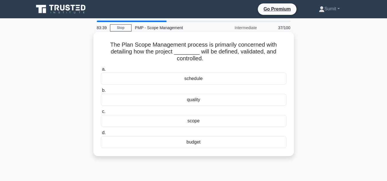
click at [199, 127] on div "scope" at bounding box center [193, 121] width 185 height 12
click at [101, 114] on input "c. scope" at bounding box center [101, 112] width 0 height 4
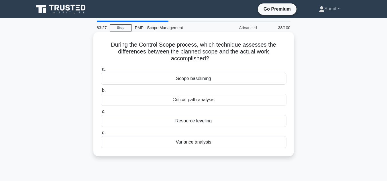
click at [205, 143] on div "Variance analysis" at bounding box center [193, 142] width 185 height 12
click at [101, 135] on input "d. Variance analysis" at bounding box center [101, 133] width 0 height 4
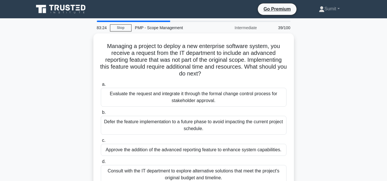
click at [305, 78] on div "Managing a project to deploy a new enterprise software system, you receive a re…" at bounding box center [193, 115] width 326 height 165
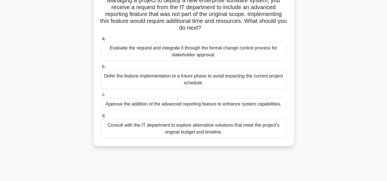
scroll to position [34, 0]
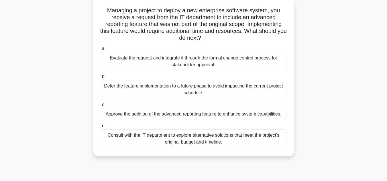
click at [225, 61] on div "Evaluate the request and integrate it through the formal change control process…" at bounding box center [193, 61] width 185 height 19
click at [101, 51] on input "a. Evaluate the request and integrate it through the formal change control proc…" at bounding box center [101, 49] width 0 height 4
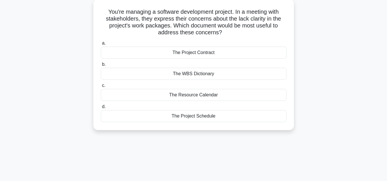
scroll to position [0, 0]
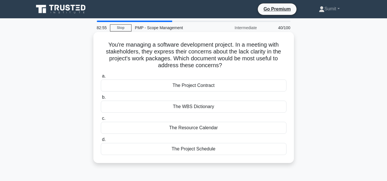
click at [225, 113] on div "a. The Project Contract b. The WBS Dictionary c. d." at bounding box center [193, 114] width 192 height 85
click at [229, 109] on div "The WBS Dictionary" at bounding box center [193, 107] width 185 height 12
click at [101, 99] on input "b. The WBS Dictionary" at bounding box center [101, 98] width 0 height 4
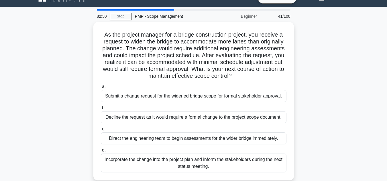
scroll to position [23, 0]
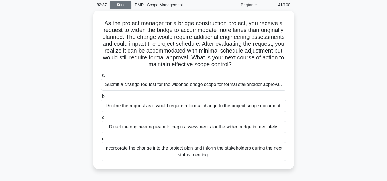
click at [118, 5] on link "Stop" at bounding box center [120, 4] width 21 height 7
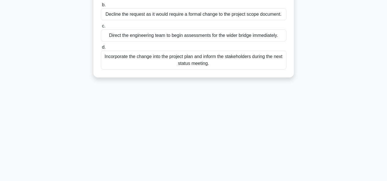
scroll to position [104, 0]
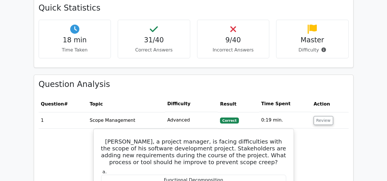
scroll to position [355, 0]
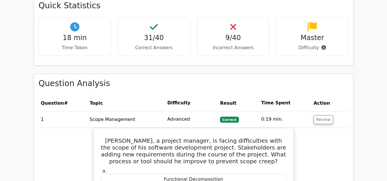
click at [232, 22] on icon at bounding box center [233, 26] width 6 height 9
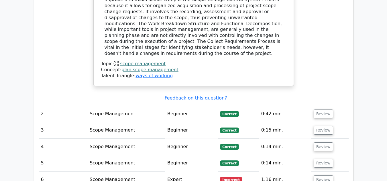
scroll to position [630, 0]
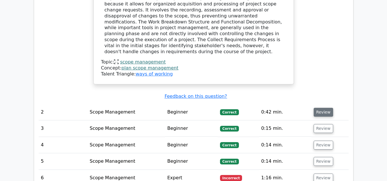
click at [320, 108] on button "Review" at bounding box center [322, 112] width 19 height 9
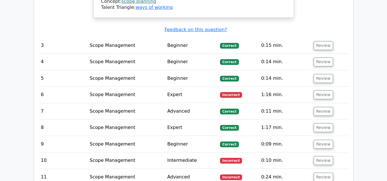
scroll to position [1053, 0]
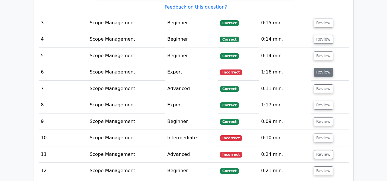
click at [326, 68] on button "Review" at bounding box center [322, 72] width 19 height 9
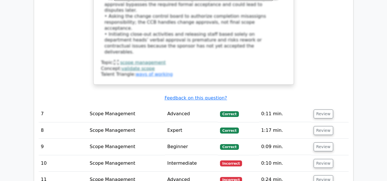
scroll to position [1397, 0]
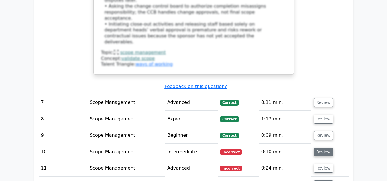
click at [319, 148] on button "Review" at bounding box center [322, 152] width 19 height 9
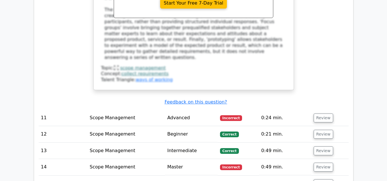
scroll to position [1751, 0]
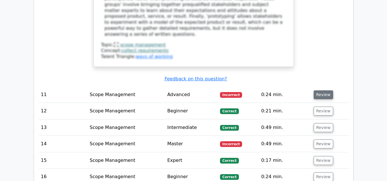
click at [317, 90] on button "Review" at bounding box center [322, 94] width 19 height 9
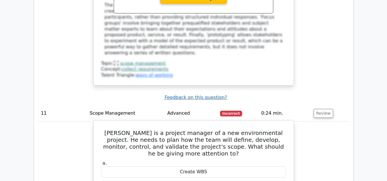
scroll to position [1727, 0]
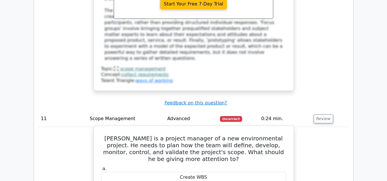
click at [204, 135] on h5 "[PERSON_NAME] is a project manager of a new environmental project. He needs to …" at bounding box center [193, 148] width 186 height 27
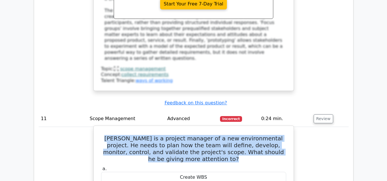
click at [204, 135] on h5 "[PERSON_NAME] is a project manager of a new environmental project. He needs to …" at bounding box center [193, 148] width 186 height 27
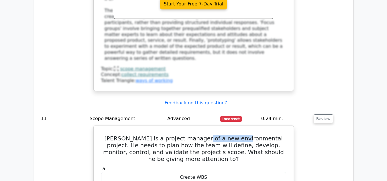
click at [204, 135] on h5 "[PERSON_NAME] is a project manager of a new environmental project. He needs to …" at bounding box center [193, 148] width 186 height 27
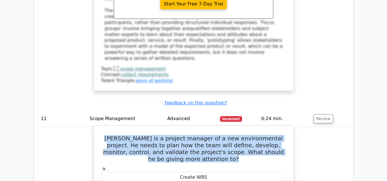
click at [204, 135] on h5 "[PERSON_NAME] is a project manager of a new environmental project. He needs to …" at bounding box center [193, 148] width 186 height 27
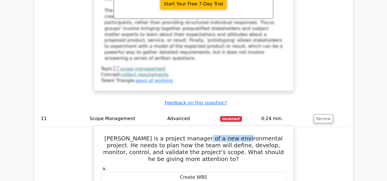
click at [204, 135] on h5 "[PERSON_NAME] is a project manager of a new environmental project. He needs to …" at bounding box center [193, 148] width 186 height 27
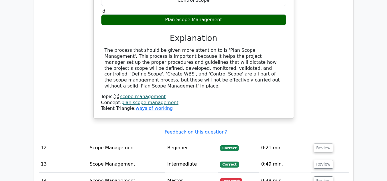
scroll to position [1945, 0]
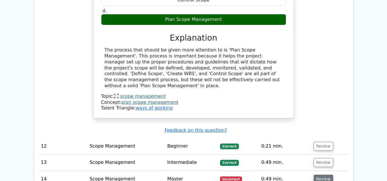
click at [313, 175] on button "Review" at bounding box center [322, 179] width 19 height 9
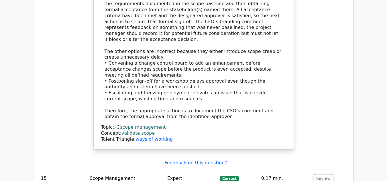
scroll to position [2334, 0]
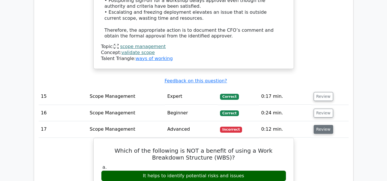
scroll to position [2460, 0]
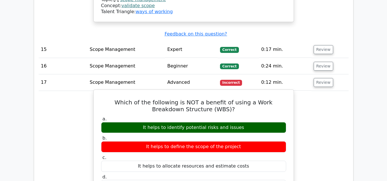
click at [229, 122] on div "It helps to identify potential risks and issues" at bounding box center [193, 127] width 185 height 11
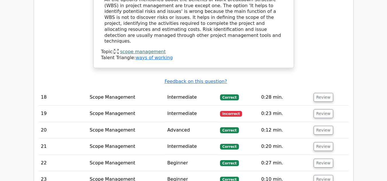
scroll to position [2678, 0]
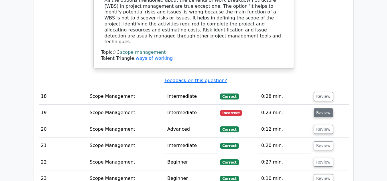
click at [322, 108] on button "Review" at bounding box center [322, 112] width 19 height 9
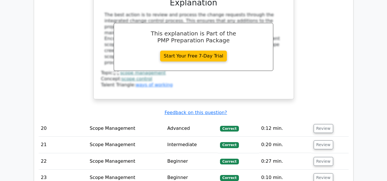
scroll to position [2952, 0]
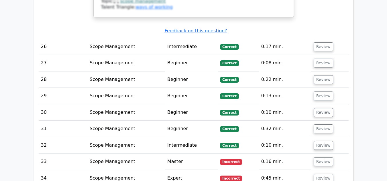
scroll to position [3376, 0]
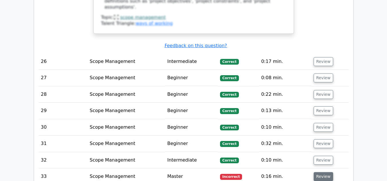
click at [320, 172] on button "Review" at bounding box center [322, 176] width 19 height 9
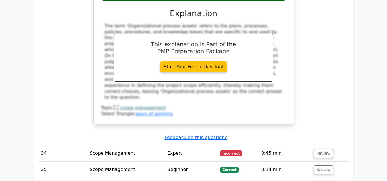
scroll to position [3639, 0]
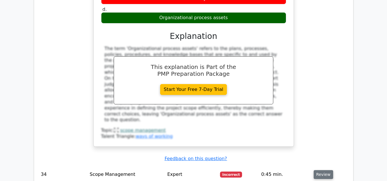
click at [316, 170] on button "Review" at bounding box center [322, 174] width 19 height 9
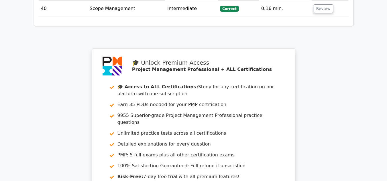
scroll to position [4189, 0]
